Goal: Task Accomplishment & Management: Use online tool/utility

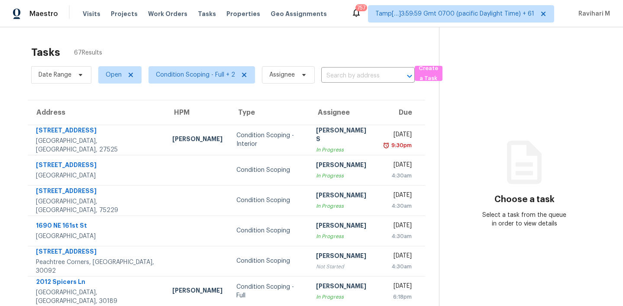
click at [336, 15] on div "Maestro Visits Projects Work Orders Tasks Properties Geo Assignments 757 Tamp[……" at bounding box center [311, 13] width 623 height 27
click at [198, 17] on div "Tasks" at bounding box center [207, 14] width 18 height 9
click at [198, 15] on span "Tasks" at bounding box center [207, 14] width 18 height 6
click at [357, 80] on input "text" at bounding box center [355, 75] width 69 height 13
paste input "[STREET_ADDRESS]"
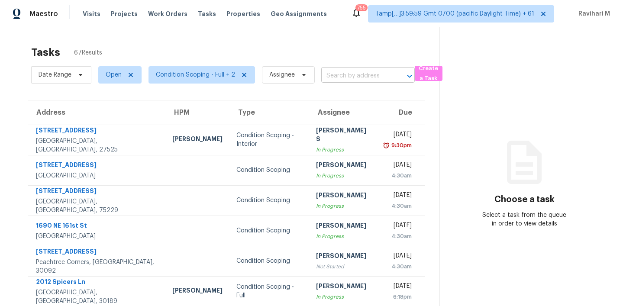
type input "[STREET_ADDRESS]"
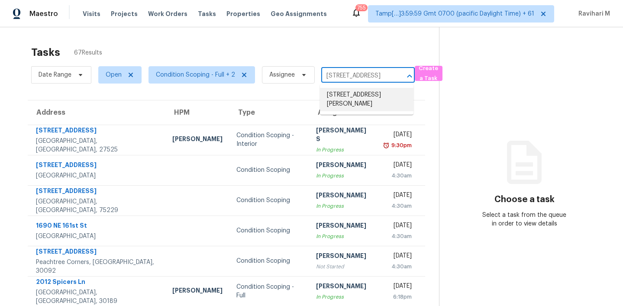
click at [358, 98] on li "[STREET_ADDRESS][PERSON_NAME]" at bounding box center [366, 99] width 93 height 23
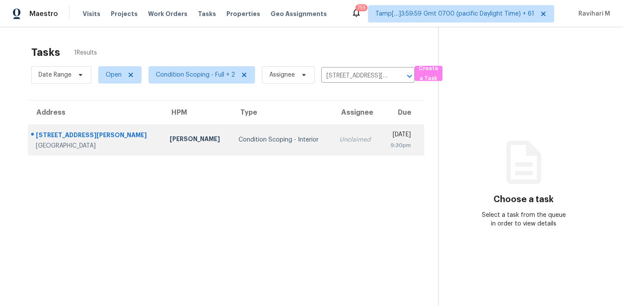
click at [380, 131] on td "[DATE] 9:30pm" at bounding box center [402, 140] width 44 height 30
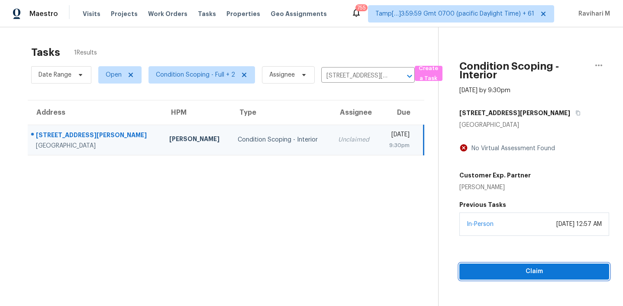
click at [519, 275] on span "Claim" at bounding box center [534, 271] width 136 height 11
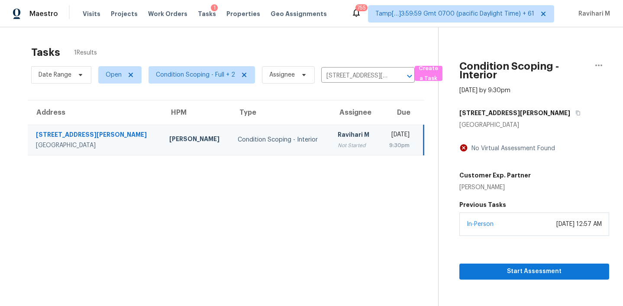
click at [324, 243] on section "Tasks 1 Results Date Range Open Condition Scoping - Full + 2 Assignee [STREET_A…" at bounding box center [226, 187] width 424 height 292
click at [287, 212] on section "Tasks 1 Results Date Range Open Condition Scoping - Full + 2 Assignee [STREET_A…" at bounding box center [226, 187] width 424 height 292
click at [155, 158] on section "Tasks 1 Results Date Range Open Condition Scoping - Full + 2 Assignee [STREET_A…" at bounding box center [226, 187] width 424 height 292
click at [497, 274] on span "Start Assessment" at bounding box center [534, 271] width 136 height 11
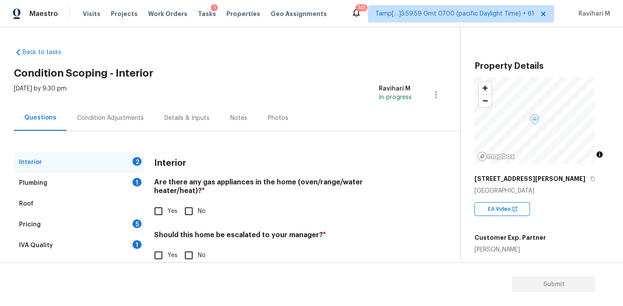
scroll to position [25, 0]
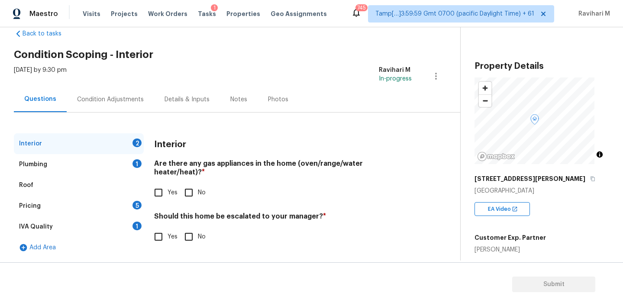
click at [161, 184] on input "Yes" at bounding box center [158, 193] width 18 height 18
checkbox input "true"
click at [41, 160] on div "Plumbing" at bounding box center [33, 164] width 28 height 9
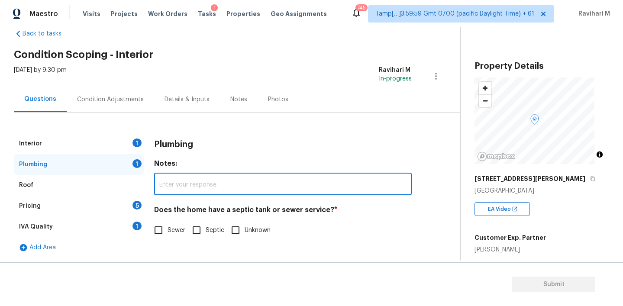
click at [194, 184] on input "text" at bounding box center [283, 185] width 258 height 20
click at [177, 184] on input "text" at bounding box center [283, 185] width 258 height 20
type input "Sewer"
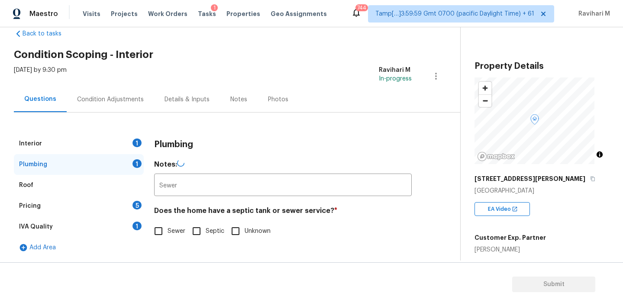
click at [173, 227] on span "Sewer" at bounding box center [177, 231] width 18 height 9
click at [168, 222] on input "Sewer" at bounding box center [158, 231] width 18 height 18
checkbox input "true"
click at [193, 189] on input "Sewer" at bounding box center [283, 186] width 258 height 20
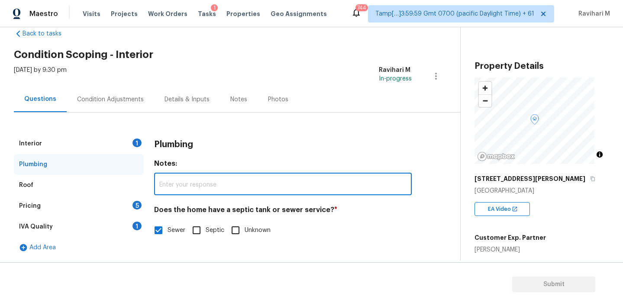
click at [235, 152] on div "Plumbing Notes: ​ Does the home have a septic tank or sewer service? * Sewer Se…" at bounding box center [283, 191] width 258 height 116
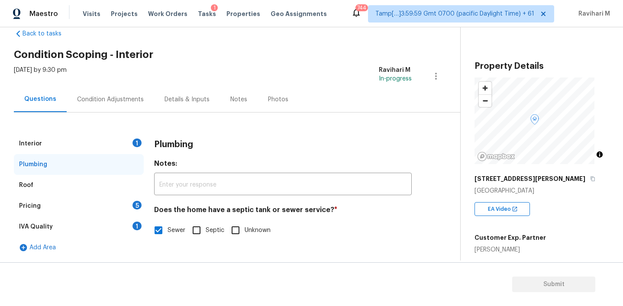
click at [55, 196] on div "Pricing 5" at bounding box center [79, 206] width 130 height 21
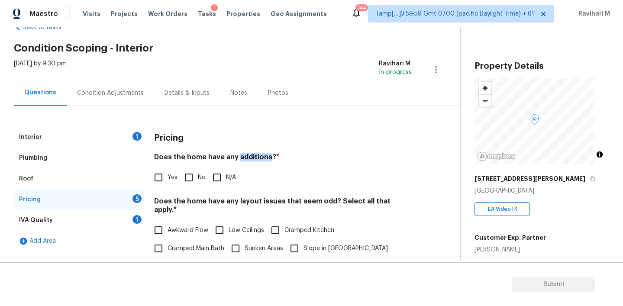
copy h4 "additions"
click at [184, 179] on input "No" at bounding box center [189, 177] width 18 height 18
checkbox input "true"
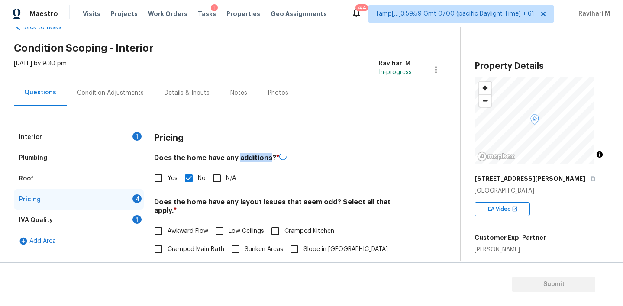
scroll to position [114, 0]
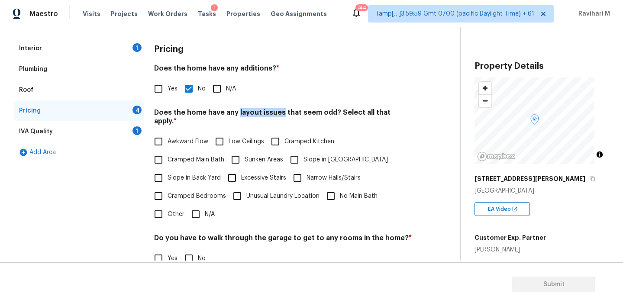
drag, startPoint x: 236, startPoint y: 112, endPoint x: 280, endPoint y: 113, distance: 43.3
click at [280, 113] on h4 "Does the home have any layout issues that seem odd? Select all that apply. *" at bounding box center [283, 118] width 258 height 21
copy h4 "layout issues"
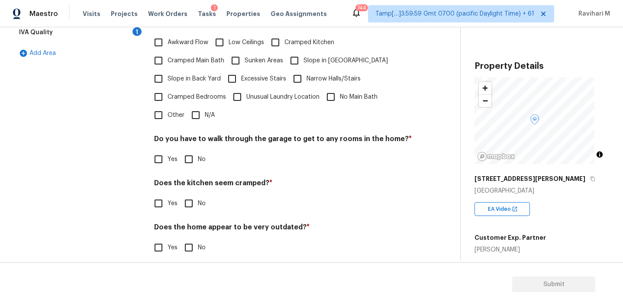
scroll to position [226, 0]
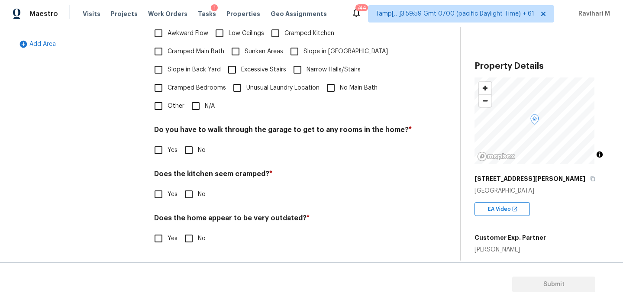
click at [188, 142] on input "No" at bounding box center [189, 150] width 18 height 18
checkbox input "true"
click at [189, 192] on input "No" at bounding box center [189, 194] width 18 height 18
checkbox input "true"
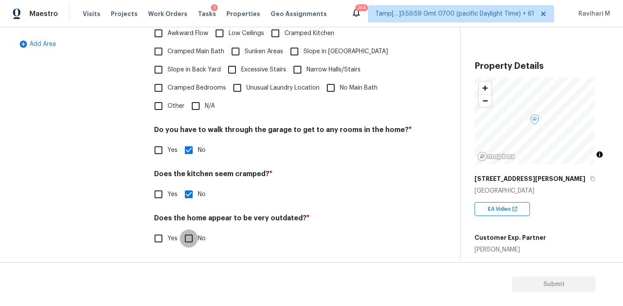
click at [191, 235] on input "No" at bounding box center [189, 238] width 18 height 18
checkbox input "true"
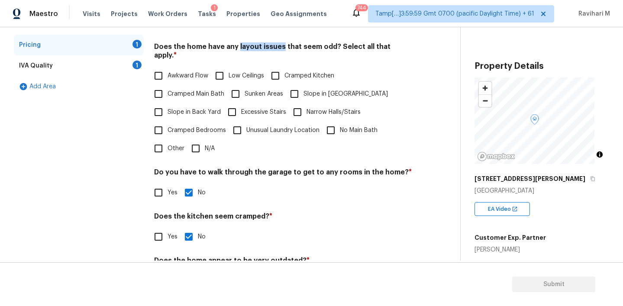
scroll to position [174, 0]
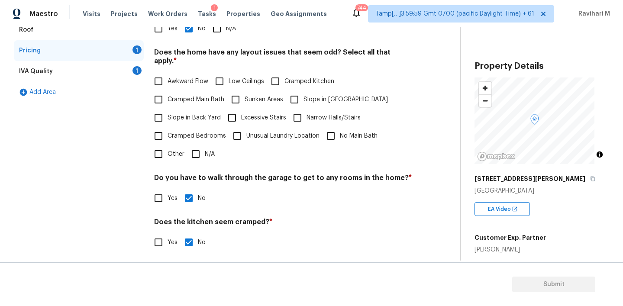
click at [91, 69] on div "IVA Quality 1" at bounding box center [79, 71] width 130 height 21
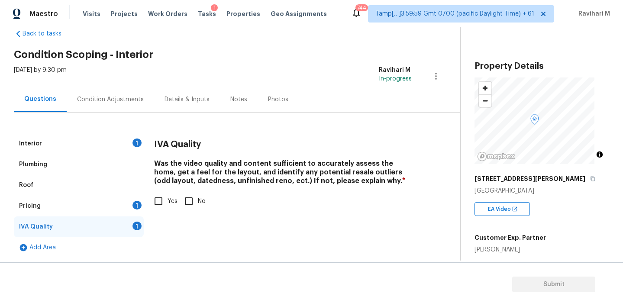
scroll to position [25, 0]
click at [157, 192] on input "Yes" at bounding box center [158, 201] width 18 height 18
checkbox input "true"
click at [119, 97] on div "Condition Adjustments" at bounding box center [110, 100] width 87 height 26
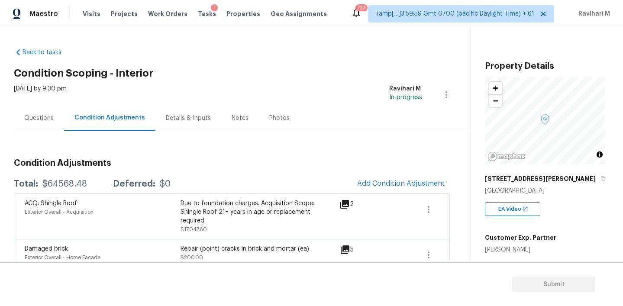
click at [40, 114] on div "Questions" at bounding box center [38, 118] width 29 height 9
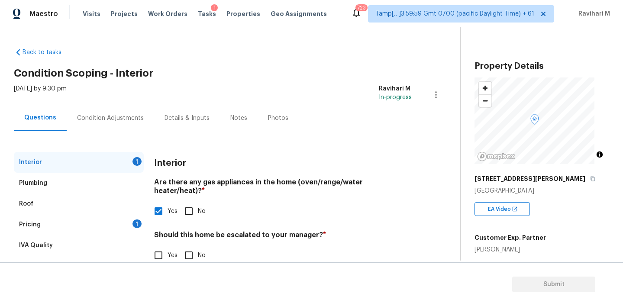
scroll to position [25, 0]
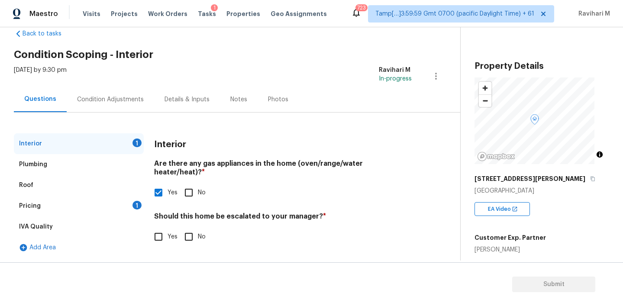
click at [158, 228] on input "Yes" at bounding box center [158, 237] width 18 height 18
checkbox input "true"
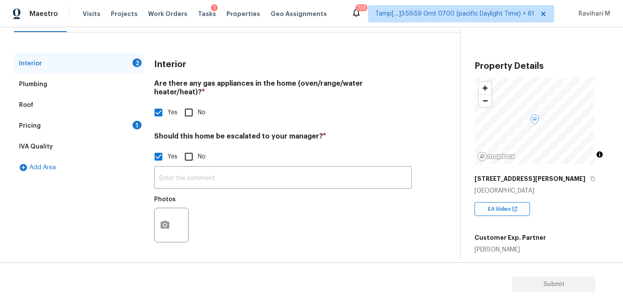
scroll to position [105, 0]
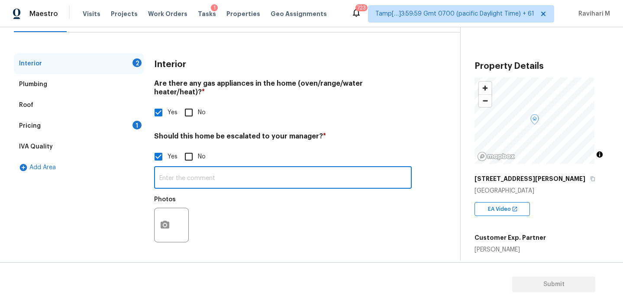
click at [185, 174] on input "text" at bounding box center [283, 178] width 258 height 20
paste input "Possible foundation crack @1st interior video 00:23 ,@2nd interior video 00:36 …"
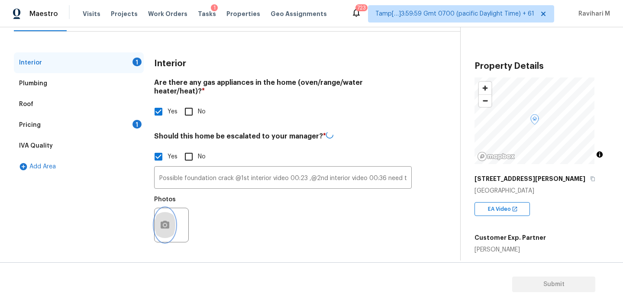
click at [172, 219] on button "button" at bounding box center [165, 225] width 21 height 34
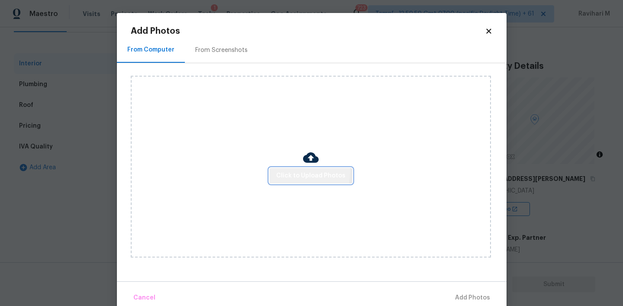
click at [276, 171] on span "Click to Upload Photos" at bounding box center [310, 176] width 69 height 11
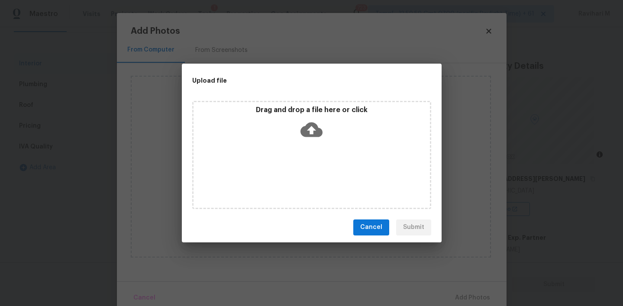
click at [303, 123] on icon at bounding box center [311, 130] width 22 height 22
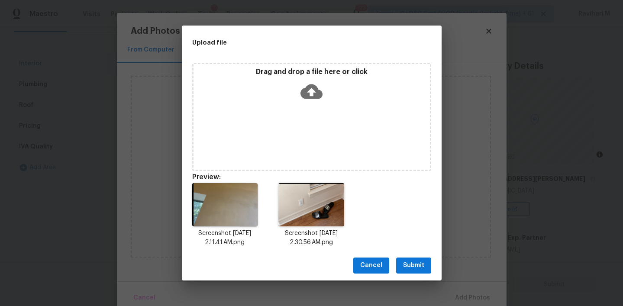
click at [413, 261] on span "Submit" at bounding box center [413, 265] width 21 height 11
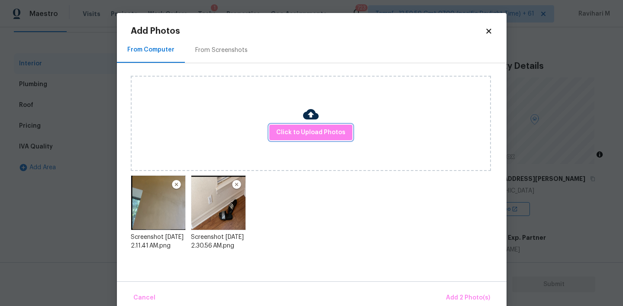
scroll to position [14, 0]
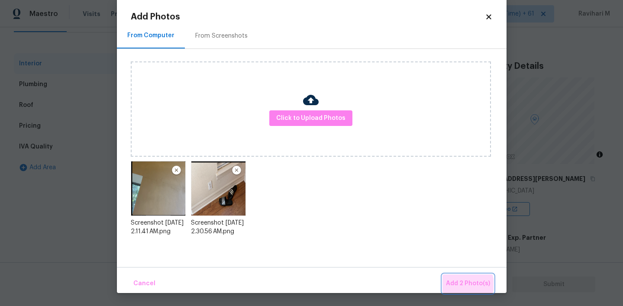
click at [461, 284] on span "Add 2 Photo(s)" at bounding box center [468, 283] width 44 height 11
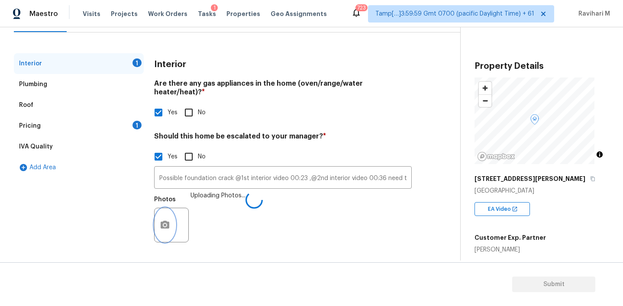
scroll to position [0, 0]
click at [202, 172] on input "Possible foundation crack @1st interior video 00:23 ,@2nd interior video 00:36 …" at bounding box center [283, 178] width 258 height 20
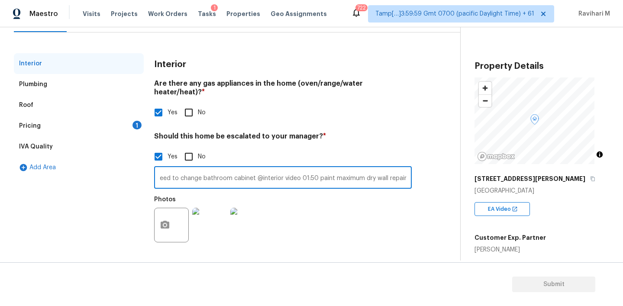
scroll to position [0, 235]
drag, startPoint x: 264, startPoint y: 166, endPoint x: 434, endPoint y: 184, distance: 171.0
click at [434, 184] on div "Back to tasks Condition Scoping - Interior [DATE] by 9:30 pm Ravihari M In-prog…" at bounding box center [237, 101] width 446 height 318
click at [357, 177] on input "Possible foundation crack @1st interior video 00:23 ,@2nd interior video 00:36 …" at bounding box center [283, 178] width 258 height 20
drag, startPoint x: 352, startPoint y: 173, endPoint x: 415, endPoint y: 173, distance: 63.2
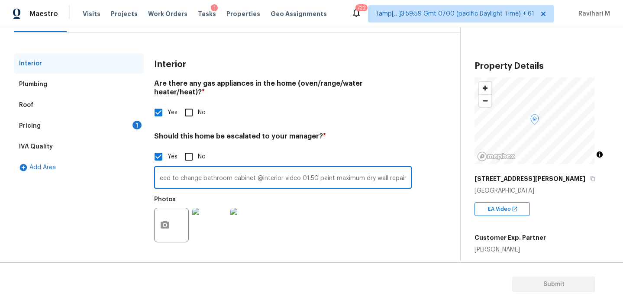
click at [415, 173] on div "Interior Plumbing Roof Pricing 1 IVA Quality Add Area Interior Are there any ga…" at bounding box center [226, 155] width 425 height 205
drag, startPoint x: 313, startPoint y: 173, endPoint x: 455, endPoint y: 178, distance: 142.9
click at [455, 178] on div "Back to tasks Condition Scoping - Interior [DATE] by 9:30 pm Ravihari M In-prog…" at bounding box center [311, 143] width 623 height 233
drag, startPoint x: 240, startPoint y: 173, endPoint x: 399, endPoint y: 187, distance: 159.9
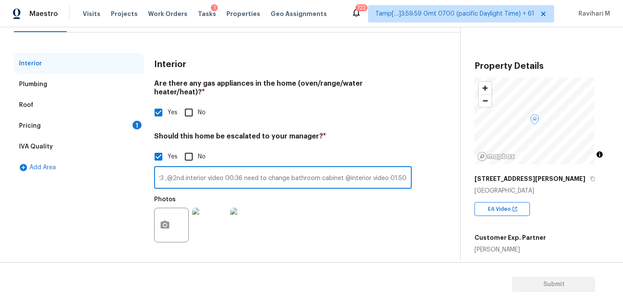
click at [399, 187] on div "Possible foundation crack @1st interior video 00:23 ,@2nd interior video 00:36 …" at bounding box center [283, 207] width 258 height 82
click at [206, 168] on input "Possible foundation crack @1st interior video 00:23 ,@2nd interior video 00:36 …" at bounding box center [283, 178] width 258 height 20
drag, startPoint x: 206, startPoint y: 167, endPoint x: 147, endPoint y: 169, distance: 59.3
click at [131, 170] on div "Interior Plumbing Roof Pricing 1 IVA Quality Add Area Interior Are there any ga…" at bounding box center [226, 155] width 425 height 205
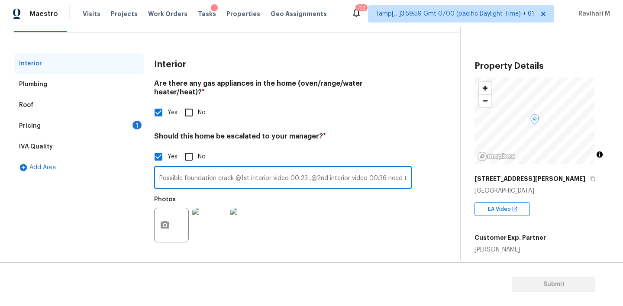
drag, startPoint x: 188, startPoint y: 173, endPoint x: 289, endPoint y: 174, distance: 100.9
click at [288, 174] on input "Possible foundation crack @1st interior video 00:23 ,@2nd interior video 00:36 …" at bounding box center [283, 178] width 258 height 20
click at [321, 171] on input "Possible foundation crack @1st interior video 00:23 ,@2nd interior video 00:36 …" at bounding box center [283, 178] width 258 height 20
drag, startPoint x: 375, startPoint y: 173, endPoint x: 422, endPoint y: 173, distance: 47.2
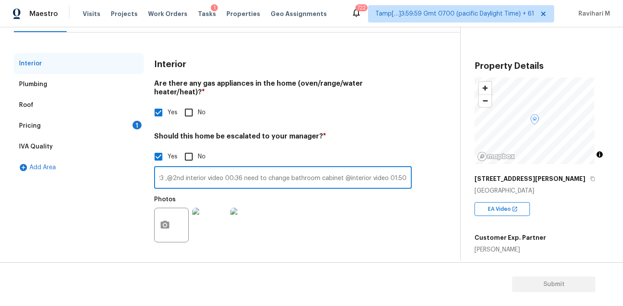
click at [422, 173] on div "Interior Plumbing Roof Pricing 1 IVA Quality Add Area Interior Are there any ga…" at bounding box center [226, 155] width 425 height 205
type input "Possible foundation crack @1st interior video 00:23 ,@2nd interior video 00:36"
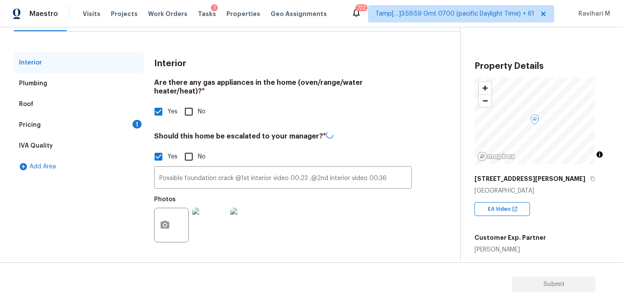
click at [423, 216] on div "Interior Plumbing Roof Pricing 1 IVA Quality Add Area Interior Are there any ga…" at bounding box center [226, 155] width 425 height 206
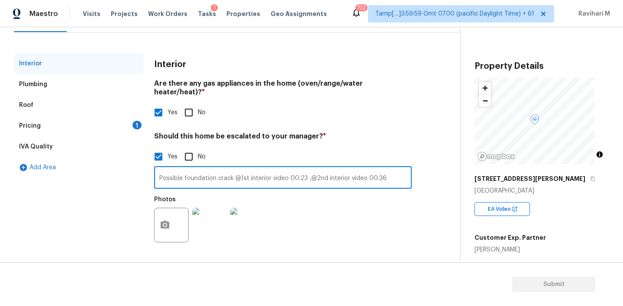
click at [322, 168] on input "Possible foundation crack @1st interior video 00:23 ,@2nd interior video 00:36" at bounding box center [283, 178] width 258 height 20
paste input "Possible foundation crack @1st interior video 00:23 ,@2nd interior video 00:36,…"
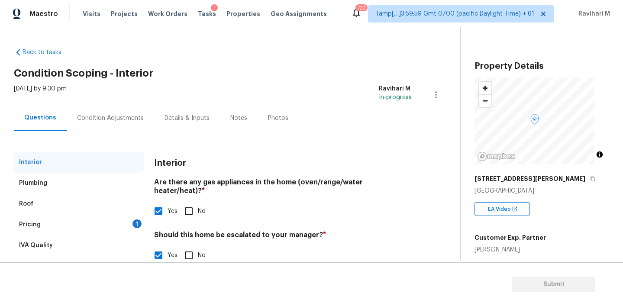
type input "Possible foundation crack @1st interior video 00:23 ,@2nd interior video 00:36,…"
click at [129, 117] on div "Condition Adjustments" at bounding box center [110, 118] width 67 height 9
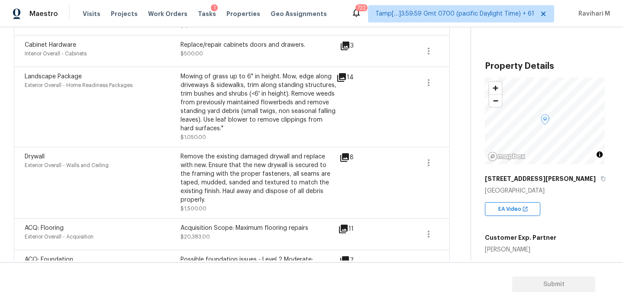
scroll to position [636, 0]
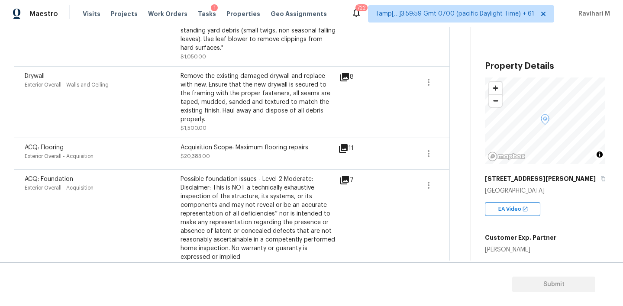
click at [336, 8] on div "Maestro Visits Projects Work Orders Tasks 1 Properties Geo Assignments 722 Tamp…" at bounding box center [311, 13] width 623 height 27
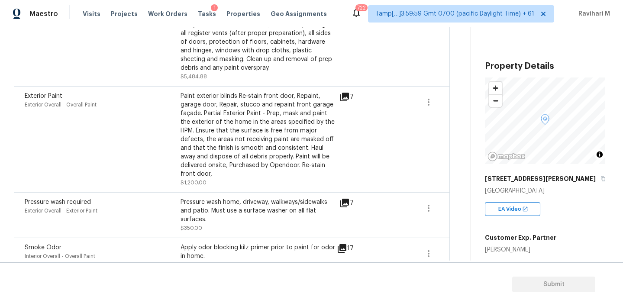
scroll to position [0, 0]
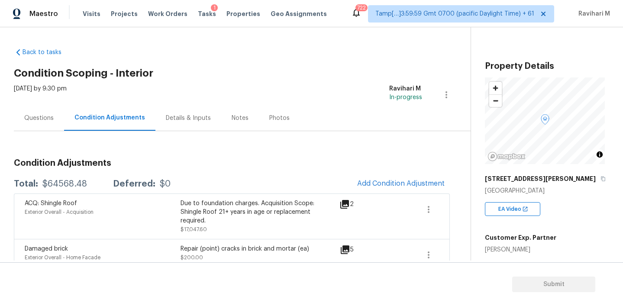
click at [36, 119] on div "Questions" at bounding box center [38, 118] width 29 height 9
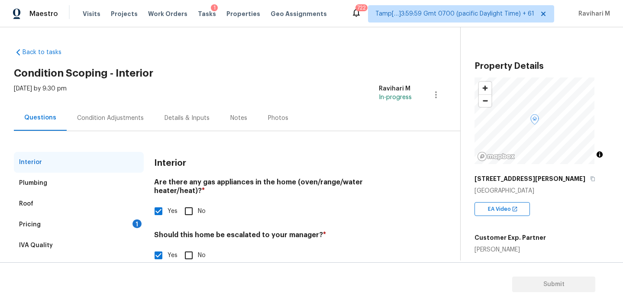
scroll to position [105, 0]
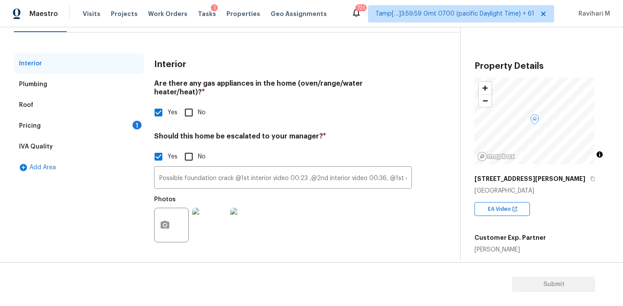
click at [121, 211] on div "Interior Plumbing Roof Pricing 1 IVA Quality Add Area" at bounding box center [79, 155] width 130 height 205
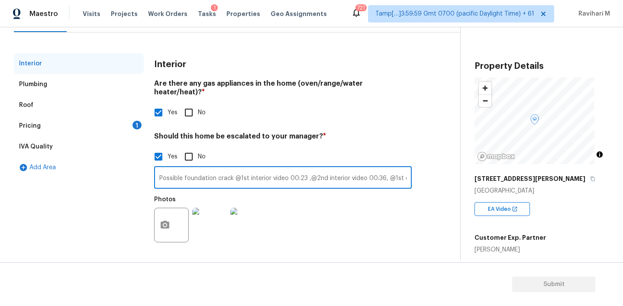
drag, startPoint x: 171, startPoint y: 172, endPoint x: 388, endPoint y: 178, distance: 217.4
click at [389, 178] on input "Possible foundation crack @1st interior video 00:23 ,@2nd interior video 00:36,…" at bounding box center [283, 178] width 258 height 20
click at [377, 175] on input "Possible foundation crack @1st interior video 00:23 ,@2nd interior video 00:36,…" at bounding box center [283, 178] width 258 height 20
drag, startPoint x: 386, startPoint y: 170, endPoint x: 419, endPoint y: 170, distance: 32.9
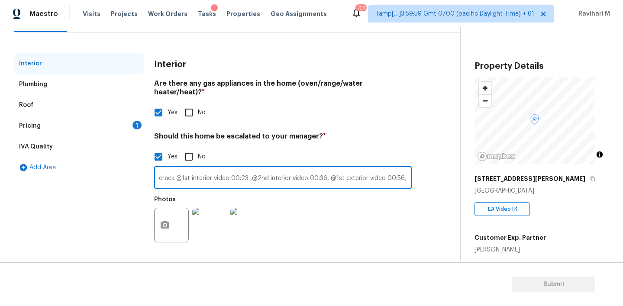
click at [419, 170] on div "Interior Plumbing Roof Pricing 1 IVA Quality Add Area Interior Are there any ga…" at bounding box center [226, 155] width 425 height 205
click at [329, 170] on input "Possible foundation crack @1st interior video 00:23 ,@2nd interior video 00:36,…" at bounding box center [283, 178] width 258 height 20
drag, startPoint x: 327, startPoint y: 169, endPoint x: 425, endPoint y: 170, distance: 97.8
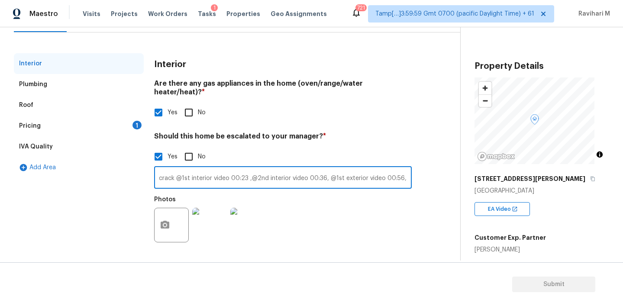
click at [425, 170] on div "Interior Plumbing Roof Pricing 1 IVA Quality Add Area Interior Are there any ga…" at bounding box center [226, 155] width 425 height 205
click at [328, 171] on input "Possible foundation crack @1st interior video 00:23 ,@2nd interior video 00:36,…" at bounding box center [283, 178] width 258 height 20
click at [210, 176] on input "Possible foundation crack @1st interior video 00:23 ,@2nd interior video 00:36,…" at bounding box center [283, 178] width 258 height 20
click at [108, 118] on div "Pricing 1" at bounding box center [79, 126] width 130 height 21
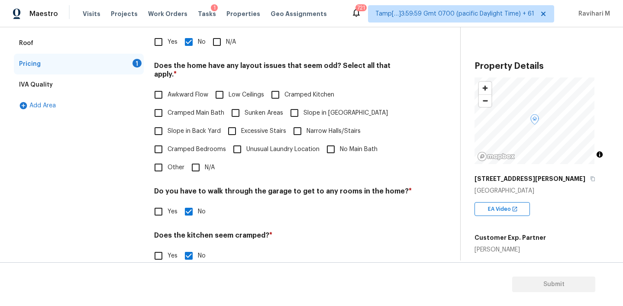
scroll to position [128, 0]
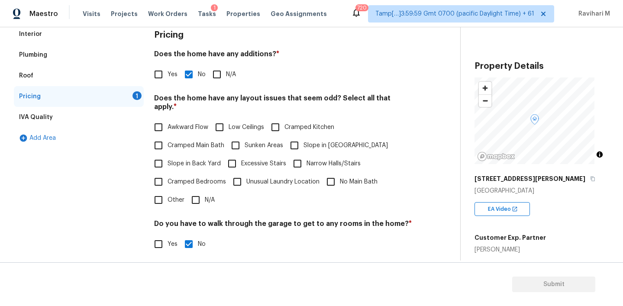
click at [200, 193] on input "N/A" at bounding box center [196, 200] width 18 height 18
checkbox input "true"
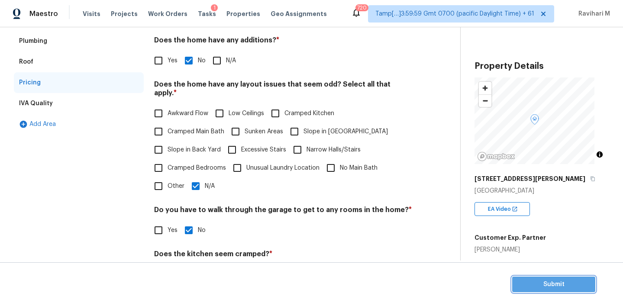
click at [529, 283] on span "Submit" at bounding box center [553, 284] width 69 height 11
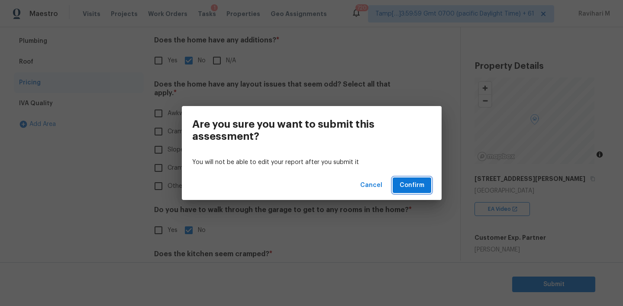
click at [419, 190] on button "Confirm" at bounding box center [412, 185] width 39 height 16
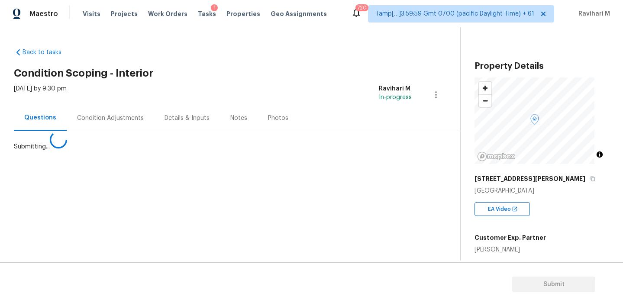
scroll to position [0, 0]
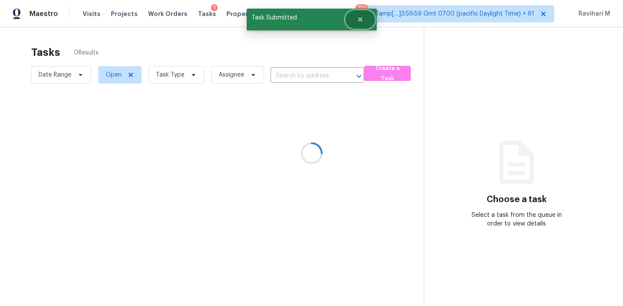
drag, startPoint x: 359, startPoint y: 16, endPoint x: 350, endPoint y: 17, distance: 9.6
click at [350, 17] on button "Close" at bounding box center [360, 19] width 29 height 17
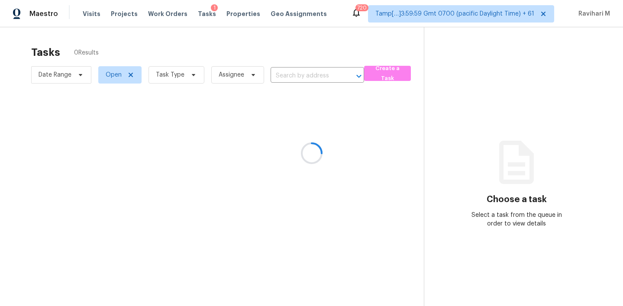
click at [72, 77] on div at bounding box center [311, 153] width 623 height 306
click at [106, 78] on div at bounding box center [311, 153] width 623 height 306
click at [178, 69] on div at bounding box center [311, 153] width 623 height 306
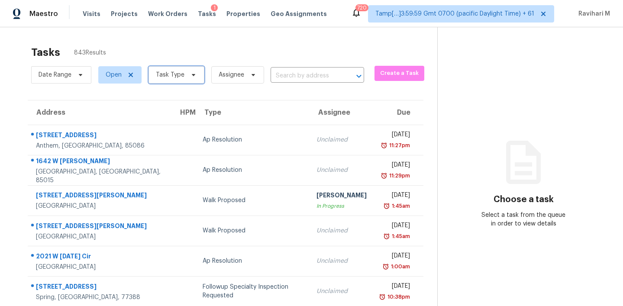
click at [180, 71] on span "Task Type" at bounding box center [170, 75] width 29 height 9
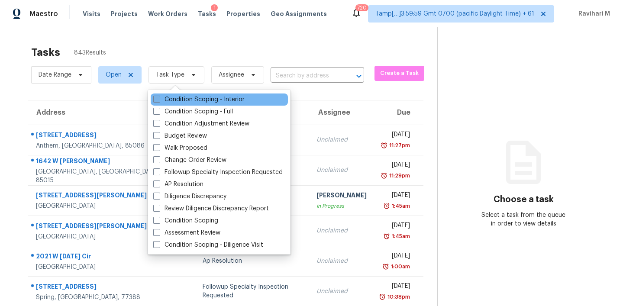
click at [159, 99] on span at bounding box center [156, 99] width 7 height 7
click at [159, 99] on input "Condition Scoping - Interior" at bounding box center [156, 98] width 6 height 6
checkbox input "true"
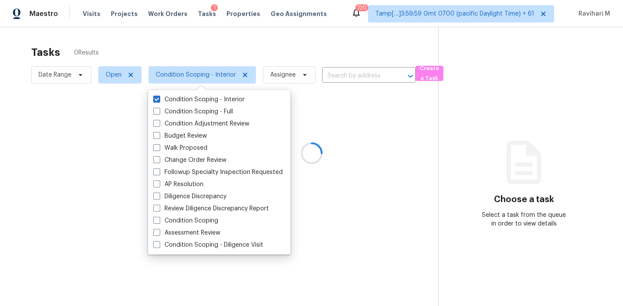
click at [344, 16] on div at bounding box center [311, 153] width 623 height 306
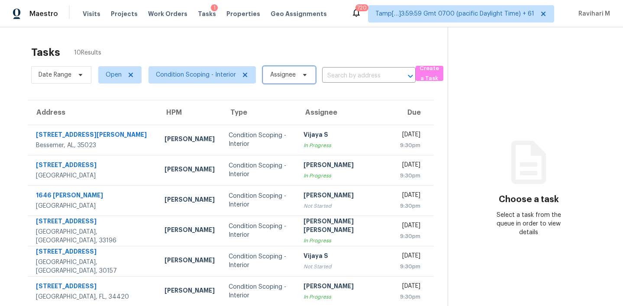
click at [282, 72] on span "Assignee" at bounding box center [283, 75] width 26 height 9
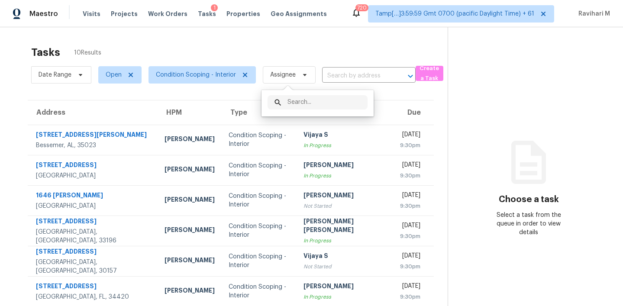
click at [298, 44] on div "Tasks 10 Results" at bounding box center [239, 52] width 416 height 23
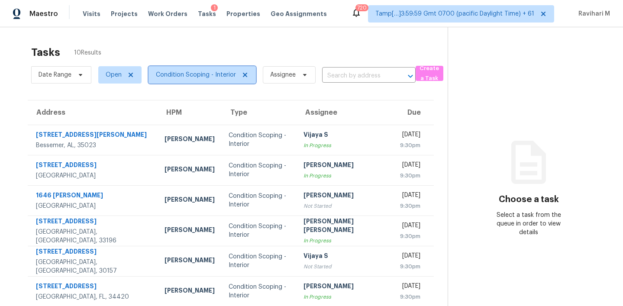
click at [200, 74] on span "Condition Scoping - Interior" at bounding box center [196, 75] width 80 height 9
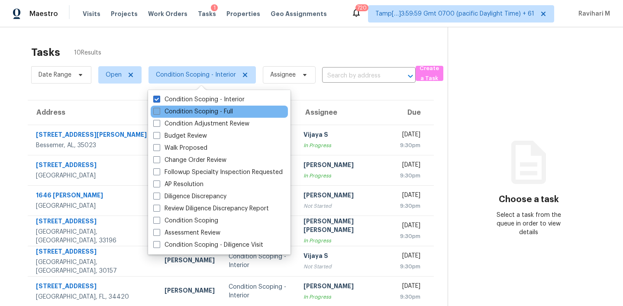
click at [156, 113] on span at bounding box center [156, 111] width 7 height 7
click at [156, 113] on input "Condition Scoping - Full" at bounding box center [156, 110] width 6 height 6
checkbox input "true"
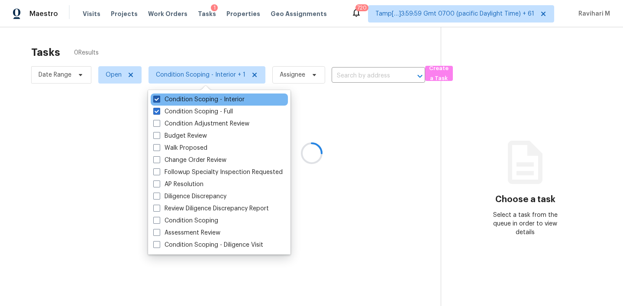
click at [155, 97] on span at bounding box center [156, 99] width 7 height 7
click at [155, 97] on input "Condition Scoping - Interior" at bounding box center [156, 98] width 6 height 6
checkbox input "false"
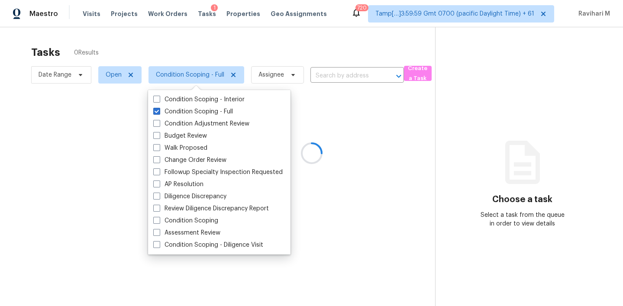
click at [338, 13] on div at bounding box center [311, 153] width 623 height 306
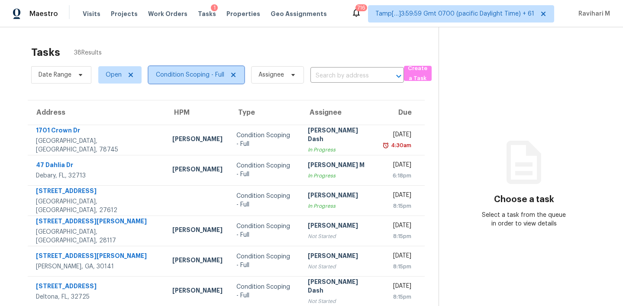
click at [190, 74] on span "Condition Scoping - Full" at bounding box center [190, 75] width 68 height 9
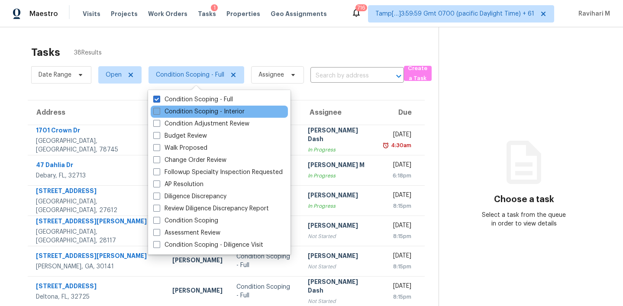
click at [155, 107] on label "Condition Scoping - Interior" at bounding box center [198, 111] width 91 height 9
click at [155, 107] on input "Condition Scoping - Interior" at bounding box center [156, 110] width 6 height 6
checkbox input "true"
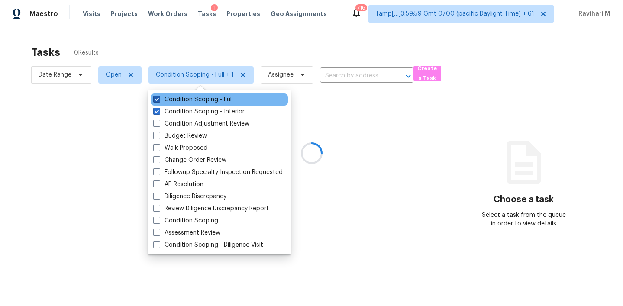
click at [155, 102] on span at bounding box center [156, 99] width 7 height 7
click at [155, 101] on input "Condition Scoping - Full" at bounding box center [156, 98] width 6 height 6
checkbox input "false"
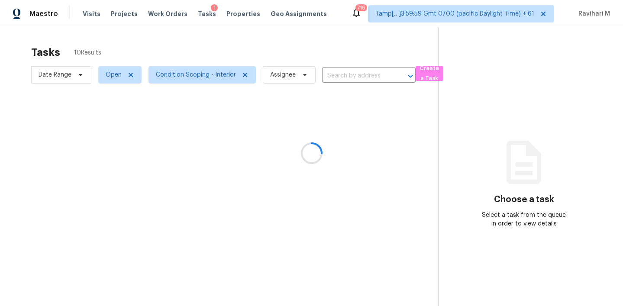
click at [335, 13] on div at bounding box center [311, 153] width 623 height 306
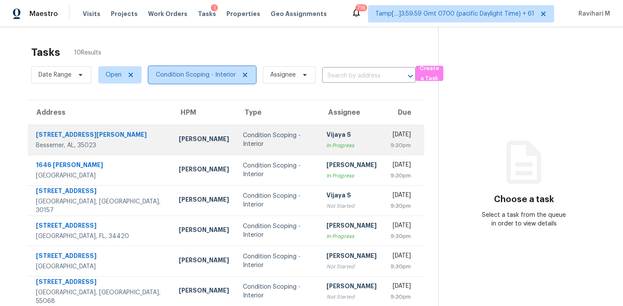
click at [223, 73] on span "Condition Scoping - Interior" at bounding box center [196, 75] width 80 height 9
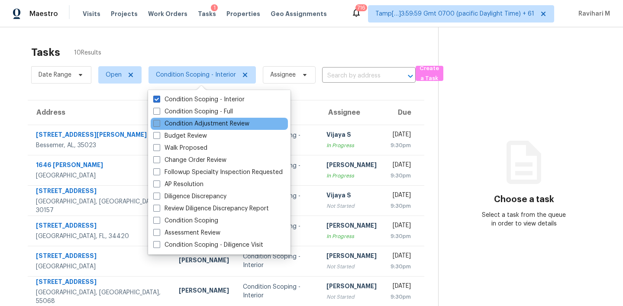
click at [155, 124] on span at bounding box center [156, 123] width 7 height 7
click at [155, 124] on input "Condition Adjustment Review" at bounding box center [156, 122] width 6 height 6
checkbox input "true"
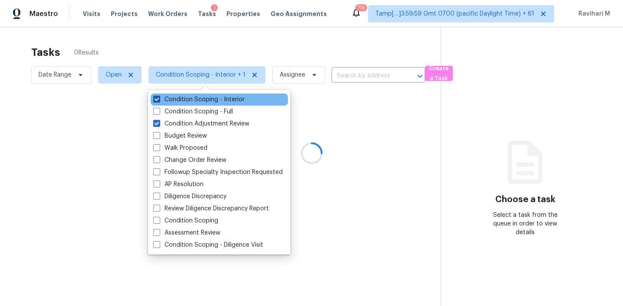
click at [158, 99] on span at bounding box center [156, 99] width 7 height 7
click at [158, 99] on input "Condition Scoping - Interior" at bounding box center [156, 98] width 6 height 6
checkbox input "false"
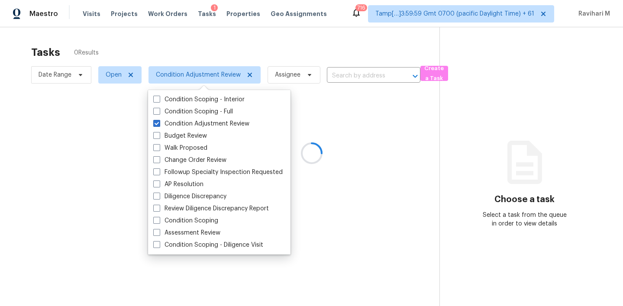
click at [156, 37] on div at bounding box center [311, 153] width 623 height 306
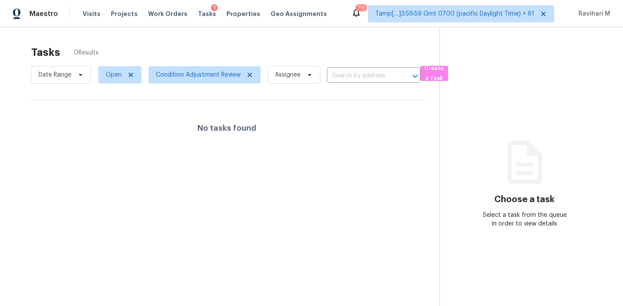
click at [199, 86] on section "Tasks 0 Results Date Range Open Condition Adjustment Review Assignee ​ Create a…" at bounding box center [226, 187] width 425 height 292
click at [194, 74] on span "Condition Adjustment Review" at bounding box center [198, 75] width 85 height 9
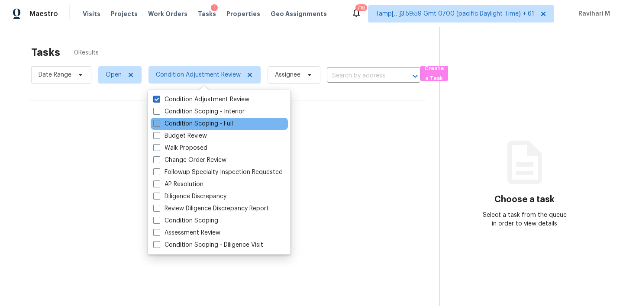
click at [155, 123] on span at bounding box center [156, 123] width 7 height 7
click at [155, 123] on input "Condition Scoping - Full" at bounding box center [156, 122] width 6 height 6
checkbox input "true"
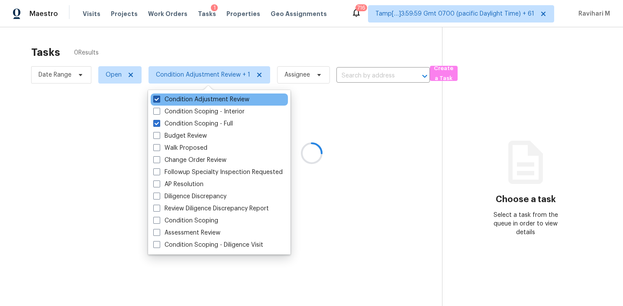
click at [158, 99] on span at bounding box center [156, 99] width 7 height 7
click at [158, 99] on input "Condition Adjustment Review" at bounding box center [156, 98] width 6 height 6
checkbox input "false"
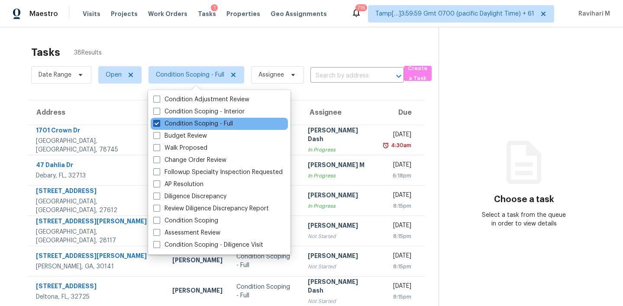
click at [158, 123] on span at bounding box center [156, 123] width 7 height 7
click at [158, 123] on input "Condition Scoping - Full" at bounding box center [156, 122] width 6 height 6
checkbox input "false"
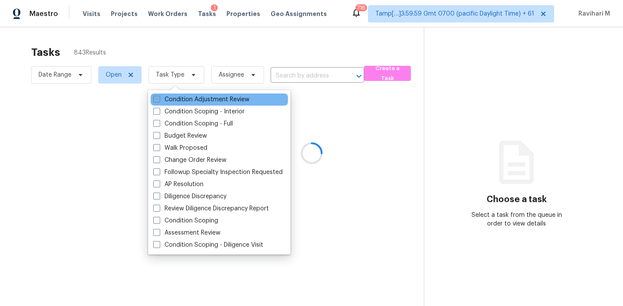
click at [158, 99] on span at bounding box center [156, 99] width 7 height 7
click at [158, 99] on input "Condition Adjustment Review" at bounding box center [156, 98] width 6 height 6
checkbox input "true"
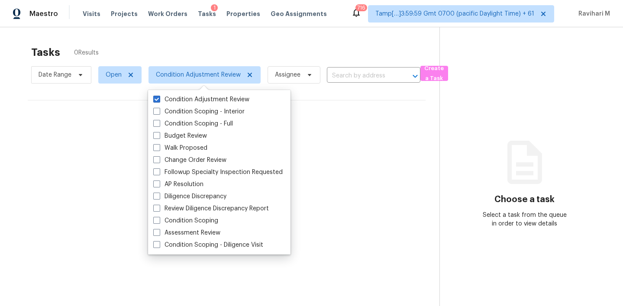
click at [239, 50] on div "Tasks 0 Results" at bounding box center [235, 52] width 408 height 23
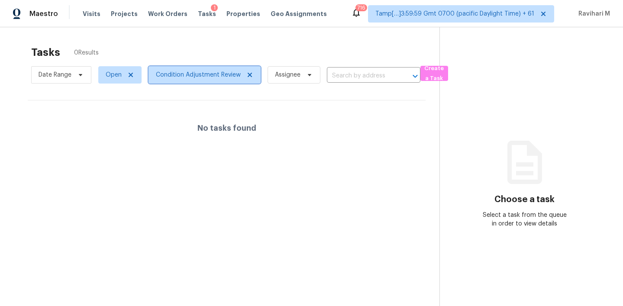
click at [202, 83] on span "Condition Adjustment Review" at bounding box center [204, 74] width 112 height 17
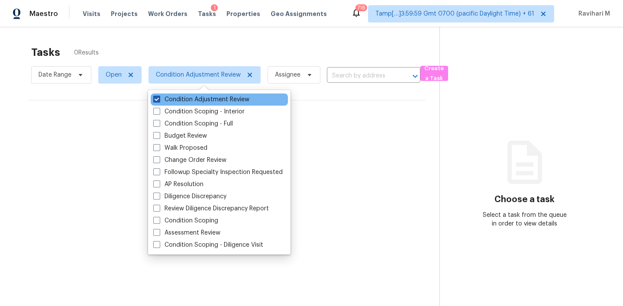
click at [155, 102] on span at bounding box center [156, 99] width 7 height 7
click at [155, 101] on input "Condition Adjustment Review" at bounding box center [156, 98] width 6 height 6
checkbox input "false"
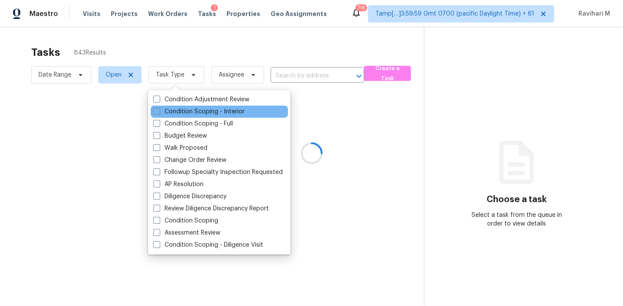
click at [156, 116] on div "Condition Scoping - Interior" at bounding box center [219, 112] width 137 height 12
click at [156, 114] on span at bounding box center [156, 111] width 7 height 7
click at [156, 113] on input "Condition Scoping - Interior" at bounding box center [156, 110] width 6 height 6
checkbox input "true"
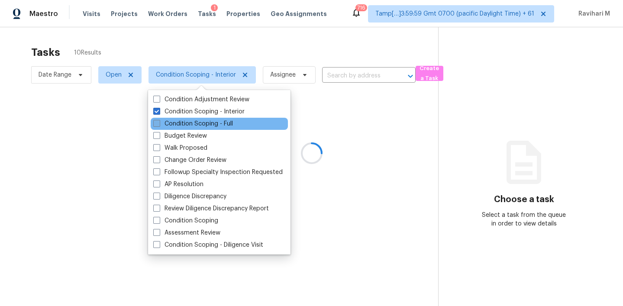
click at [157, 125] on span at bounding box center [156, 123] width 7 height 7
click at [157, 125] on input "Condition Scoping - Full" at bounding box center [156, 122] width 6 height 6
checkbox input "true"
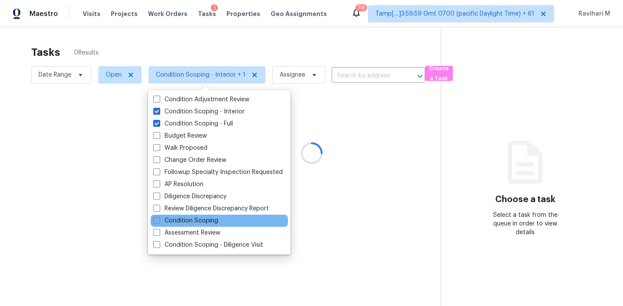
click at [155, 220] on span at bounding box center [156, 220] width 7 height 7
click at [155, 220] on input "Condition Scoping" at bounding box center [156, 219] width 6 height 6
checkbox input "true"
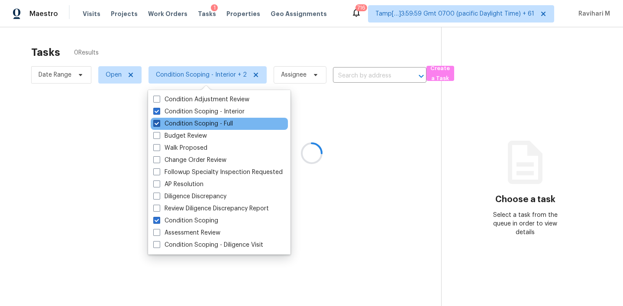
click at [156, 121] on span at bounding box center [156, 123] width 7 height 7
click at [156, 121] on input "Condition Scoping - Full" at bounding box center [156, 122] width 6 height 6
checkbox input "false"
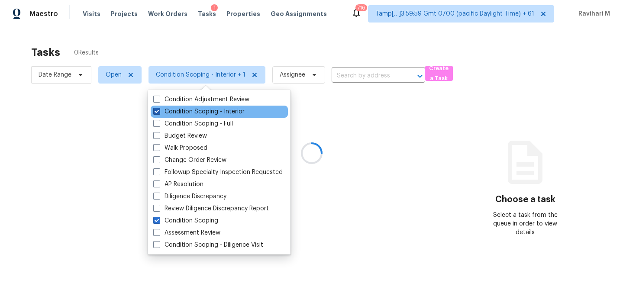
click at [156, 113] on span at bounding box center [156, 111] width 7 height 7
click at [156, 113] on input "Condition Scoping - Interior" at bounding box center [156, 110] width 6 height 6
checkbox input "false"
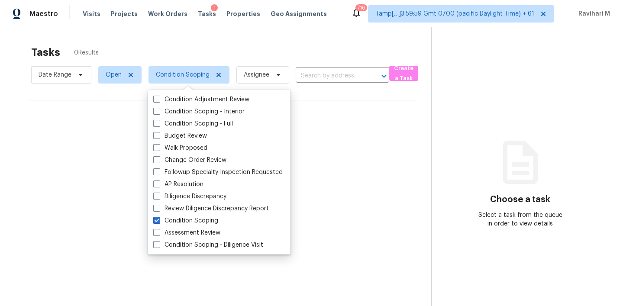
click at [341, 21] on div "Maestro Visits Projects Work Orders Tasks 1 Properties Geo Assignments 716 Tamp…" at bounding box center [311, 13] width 623 height 27
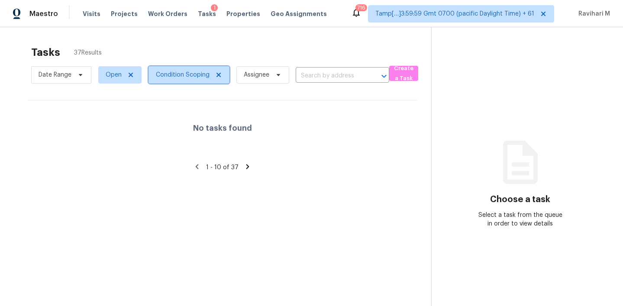
click at [169, 68] on span "Condition Scoping" at bounding box center [188, 74] width 81 height 17
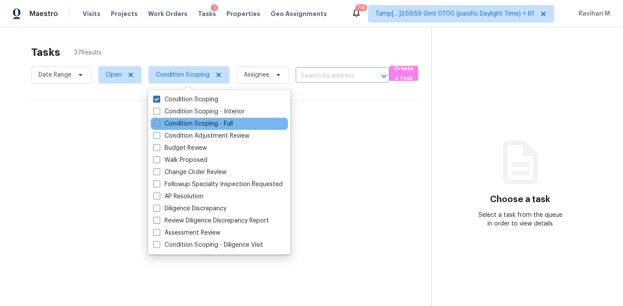
click at [155, 123] on span at bounding box center [156, 123] width 7 height 7
click at [155, 123] on input "Condition Scoping - Full" at bounding box center [156, 122] width 6 height 6
checkbox input "true"
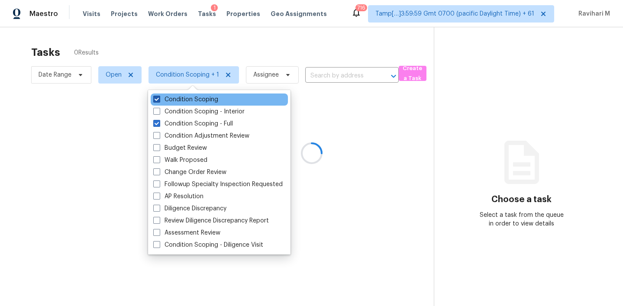
click at [156, 98] on span at bounding box center [156, 99] width 7 height 7
click at [156, 98] on input "Condition Scoping" at bounding box center [156, 98] width 6 height 6
checkbox input "false"
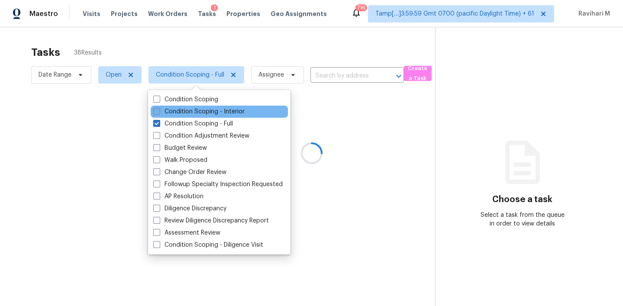
click at [155, 112] on span at bounding box center [156, 111] width 7 height 7
click at [155, 112] on input "Condition Scoping - Interior" at bounding box center [156, 110] width 6 height 6
checkbox input "true"
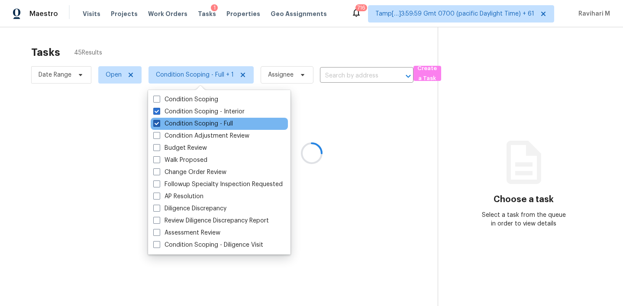
click at [156, 121] on span at bounding box center [156, 123] width 7 height 7
click at [156, 121] on input "Condition Scoping - Full" at bounding box center [156, 122] width 6 height 6
checkbox input "false"
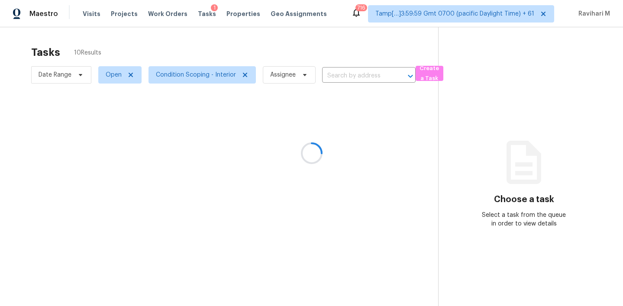
click at [335, 13] on div at bounding box center [311, 153] width 623 height 306
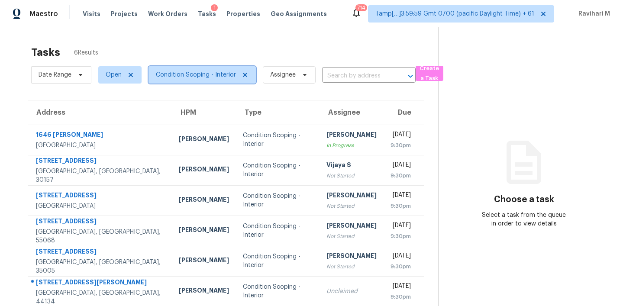
click at [188, 74] on span "Condition Scoping - Interior" at bounding box center [196, 75] width 80 height 9
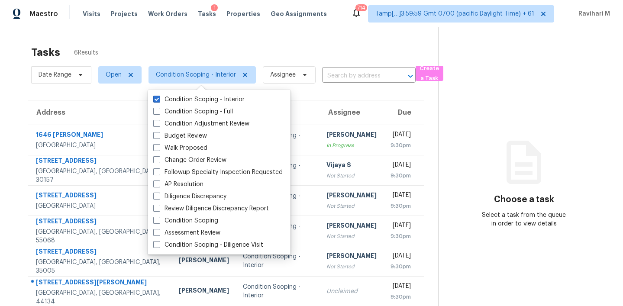
click at [221, 45] on div "Tasks 6 Results" at bounding box center [234, 52] width 407 height 23
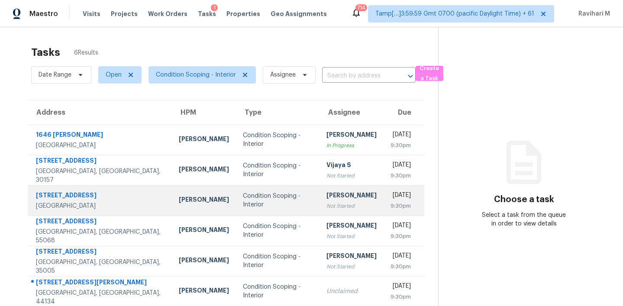
scroll to position [34, 0]
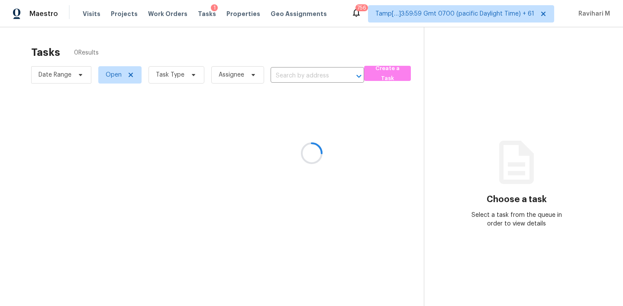
click at [87, 14] on div at bounding box center [311, 153] width 623 height 306
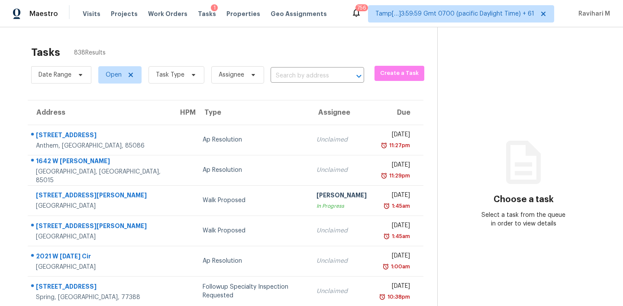
click at [87, 14] on span "Visits" at bounding box center [92, 14] width 18 height 9
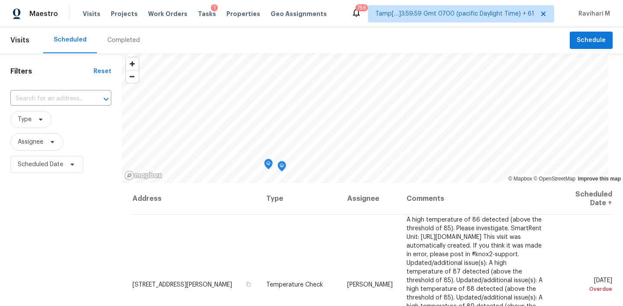
click at [87, 14] on span "Visits" at bounding box center [92, 14] width 18 height 9
click at [132, 34] on div "Completed" at bounding box center [123, 40] width 53 height 26
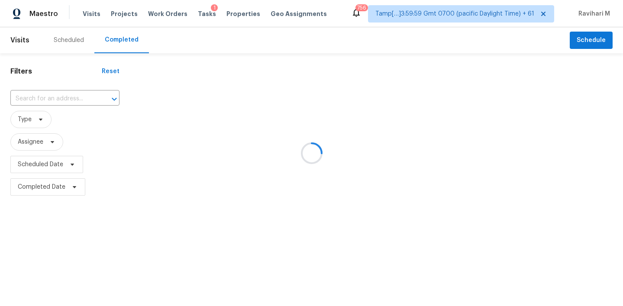
click at [71, 95] on div at bounding box center [311, 153] width 623 height 306
click at [41, 103] on div at bounding box center [311, 153] width 623 height 306
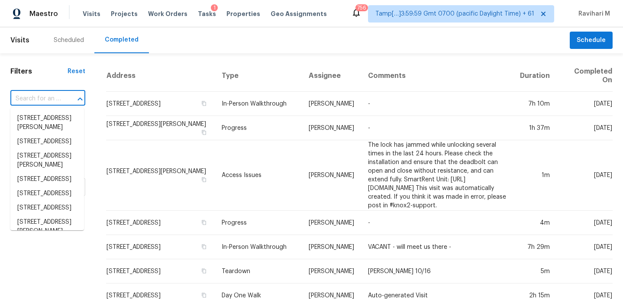
click at [36, 97] on input "text" at bounding box center [35, 98] width 51 height 13
paste input "[STREET_ADDRESS][PERSON_NAME]"
type input "[STREET_ADDRESS][PERSON_NAME]"
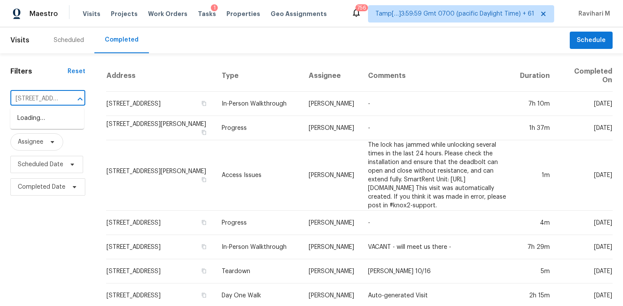
scroll to position [0, 71]
click at [45, 115] on li "[STREET_ADDRESS][PERSON_NAME]" at bounding box center [47, 122] width 74 height 23
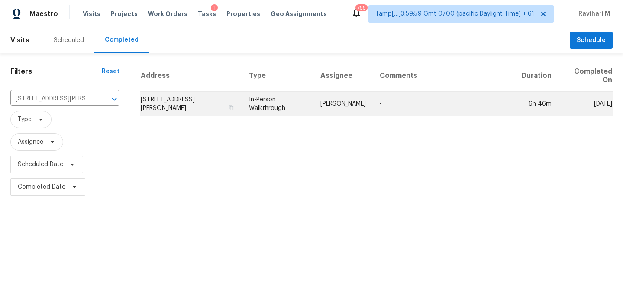
click at [212, 100] on td "[STREET_ADDRESS][PERSON_NAME]" at bounding box center [191, 104] width 102 height 24
click at [212, 100] on html "Maestro Visits Projects Work Orders Tasks 1 Properties Geo Assignments 755 Tamp…" at bounding box center [311, 99] width 623 height 198
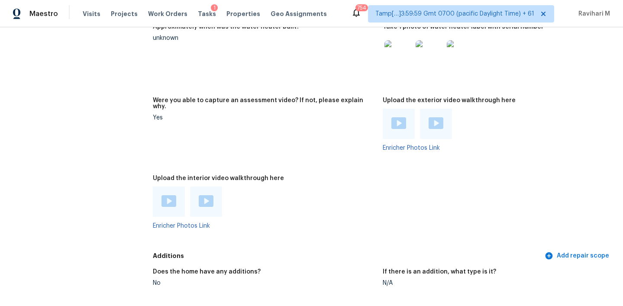
scroll to position [1784, 0]
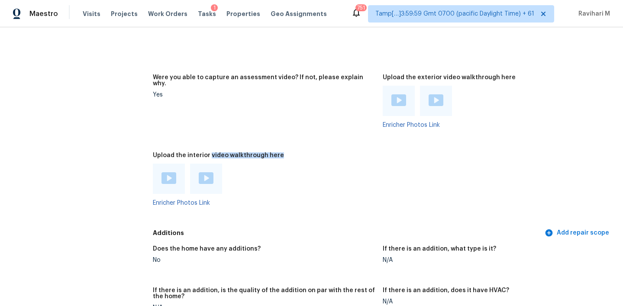
drag, startPoint x: 208, startPoint y: 148, endPoint x: 284, endPoint y: 148, distance: 76.2
click at [284, 152] on div "Upload the interior video walkthrough here" at bounding box center [264, 157] width 223 height 11
click at [162, 172] on img at bounding box center [168, 178] width 15 height 12
click at [204, 177] on img at bounding box center [206, 178] width 15 height 12
click at [396, 94] on img at bounding box center [398, 100] width 15 height 12
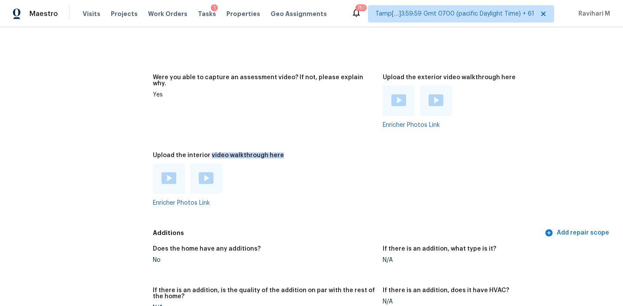
click at [395, 100] on img at bounding box center [398, 100] width 15 height 12
click at [431, 98] on img at bounding box center [436, 100] width 15 height 12
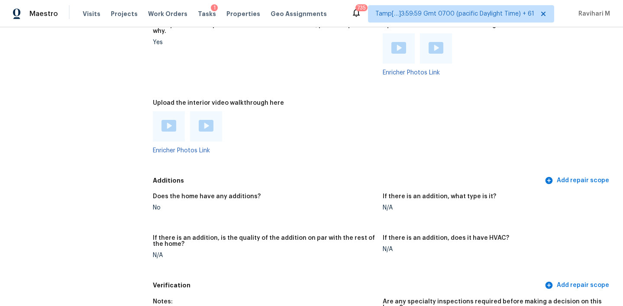
scroll to position [1832, 0]
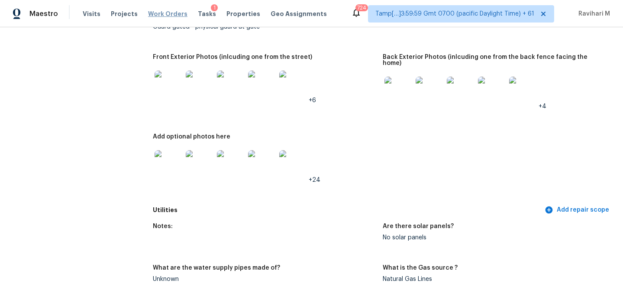
scroll to position [316, 0]
